Goal: Task Accomplishment & Management: Manage account settings

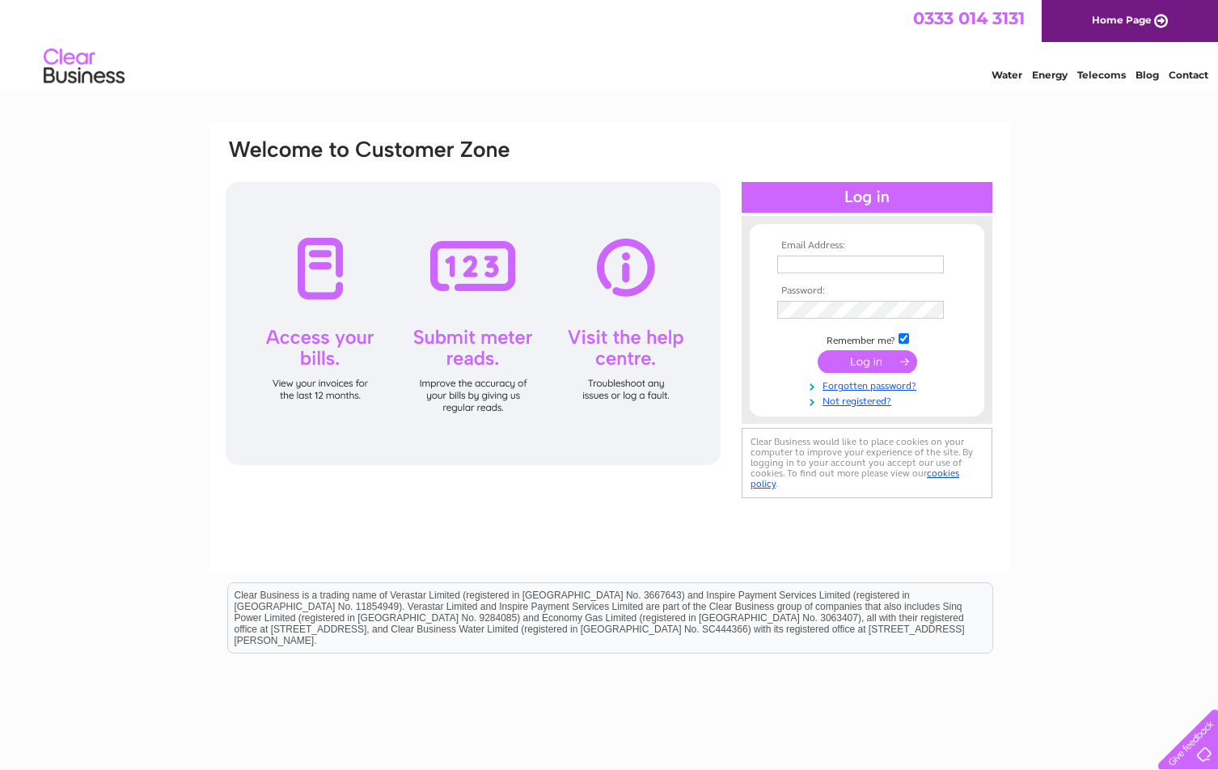
type input "lorraine@automak.co.uk"
click at [860, 354] on input "submit" at bounding box center [867, 361] width 99 height 23
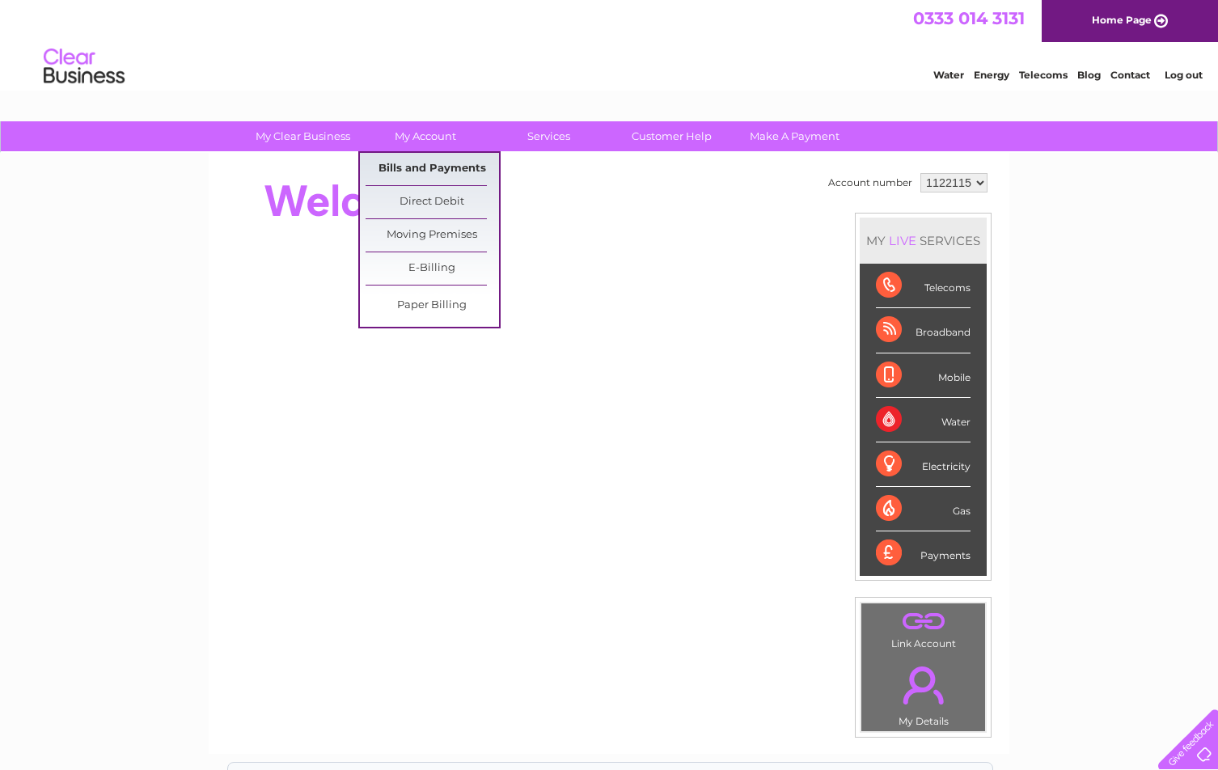
click at [446, 160] on link "Bills and Payments" at bounding box center [432, 169] width 133 height 32
